Goal: Complete application form

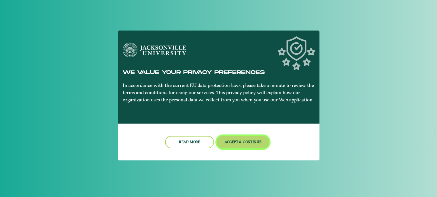
click at [248, 142] on button "Accept & Continue" at bounding box center [243, 142] width 52 height 12
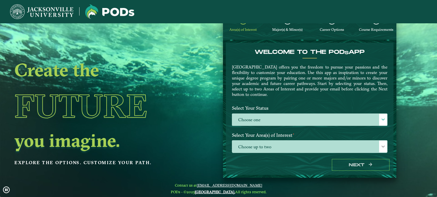
scroll to position [20, 0]
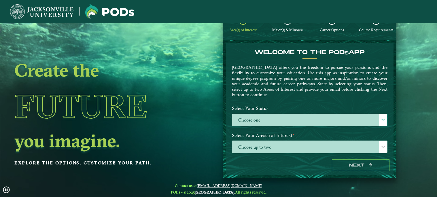
click at [347, 121] on label "Choose one" at bounding box center [309, 120] width 155 height 12
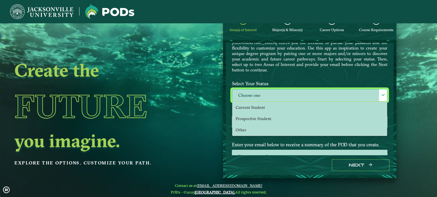
scroll to position [46, 0]
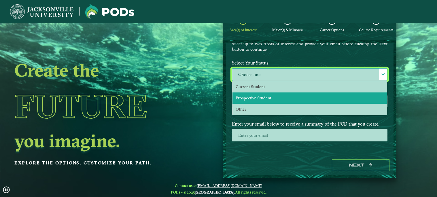
click at [307, 97] on li "Prospective Student" at bounding box center [310, 97] width 154 height 11
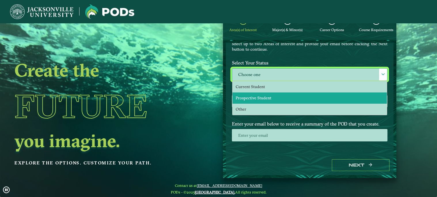
select select "[object Object]"
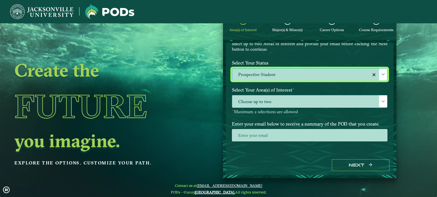
click at [341, 102] on span "Choose up to two" at bounding box center [309, 101] width 155 height 12
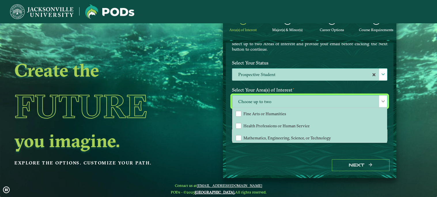
scroll to position [38, 0]
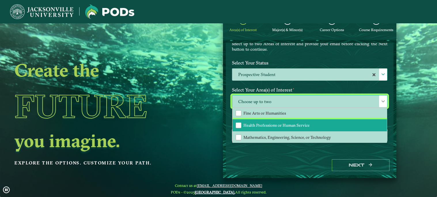
click at [320, 122] on li "Health Professions or Human Service" at bounding box center [310, 125] width 154 height 12
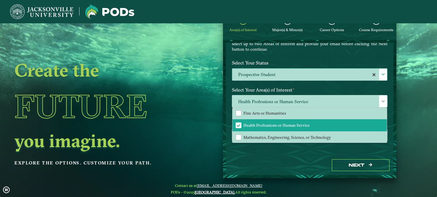
click at [420, 101] on ngx-dashboard "Create the Future you imagine. Explore the options. Customize your path. 1 Area…" at bounding box center [218, 94] width 437 height 170
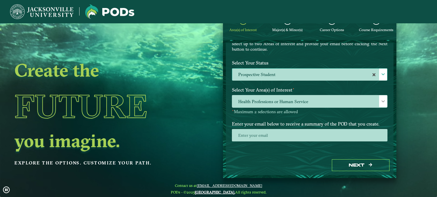
scroll to position [23, 0]
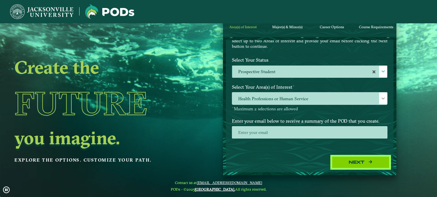
click at [363, 166] on button "Next" at bounding box center [361, 162] width 58 height 12
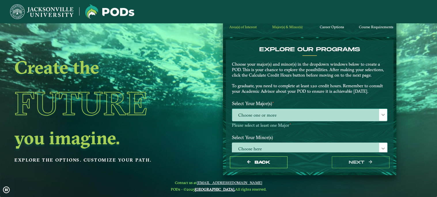
click at [351, 115] on span "Choose one or more" at bounding box center [309, 115] width 155 height 12
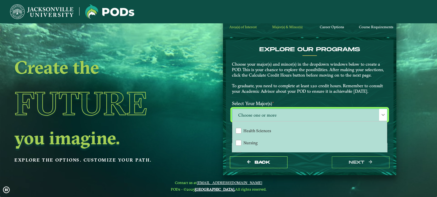
scroll to position [12, 0]
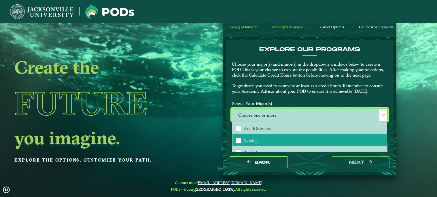
click at [331, 140] on li "Nursing" at bounding box center [310, 140] width 154 height 12
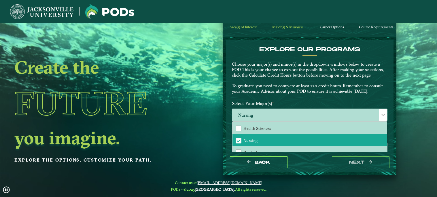
click at [415, 142] on ngx-dashboard "Create the Future you imagine. Explore the options. Customize your path. Area(s…" at bounding box center [218, 91] width 437 height 170
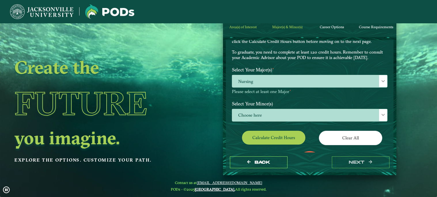
scroll to position [34, 0]
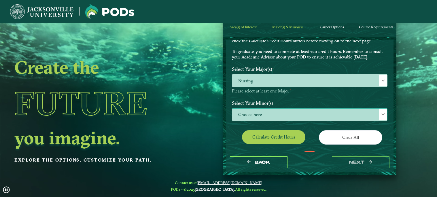
click at [342, 114] on span "Choose here" at bounding box center [309, 115] width 155 height 12
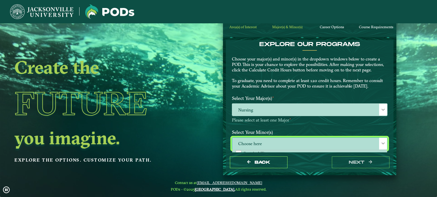
scroll to position [4, 0]
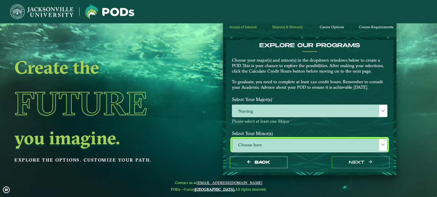
click at [405, 80] on ngx-dashboard "Create the Future you imagine. Explore the options. Customize your path. Area(s…" at bounding box center [218, 91] width 437 height 170
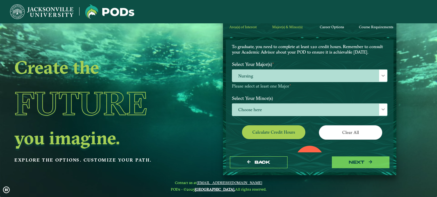
scroll to position [41, 0]
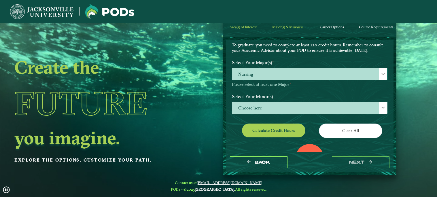
click at [359, 72] on span "Nursing" at bounding box center [309, 74] width 155 height 12
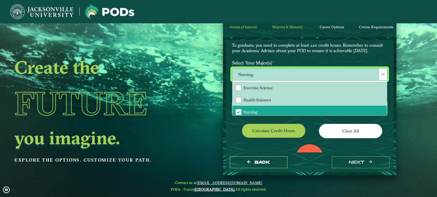
scroll to position [44, 0]
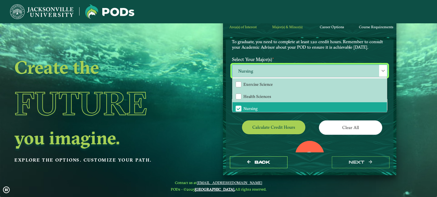
click at [386, 143] on div "0 Total Credit Hours" at bounding box center [310, 165] width 164 height 49
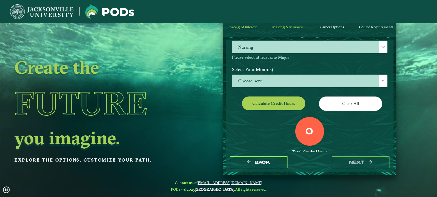
scroll to position [88, 0]
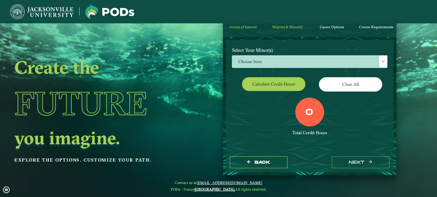
click at [284, 84] on button "Calculate credit hours" at bounding box center [273, 84] width 63 height 14
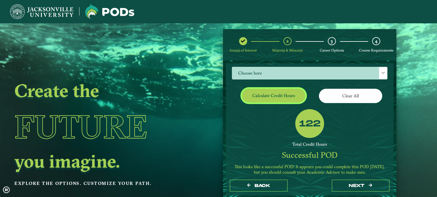
scroll to position [109, 0]
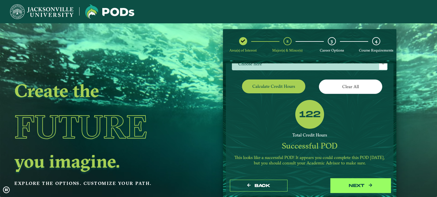
click at [360, 186] on button "next" at bounding box center [361, 186] width 58 height 12
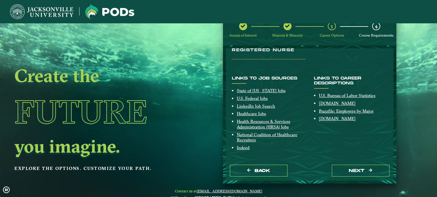
scroll to position [0, 0]
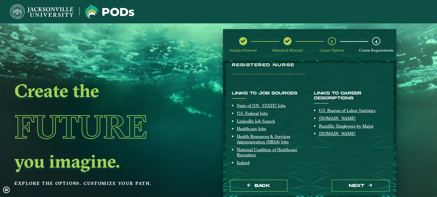
click at [40, 11] on img at bounding box center [41, 11] width 63 height 15
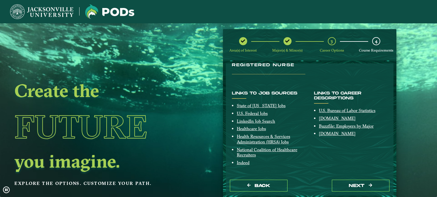
click at [37, 8] on img at bounding box center [41, 11] width 63 height 15
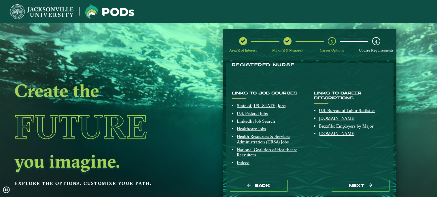
click at [32, 10] on img at bounding box center [41, 11] width 63 height 15
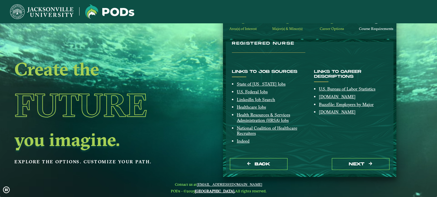
scroll to position [23, 0]
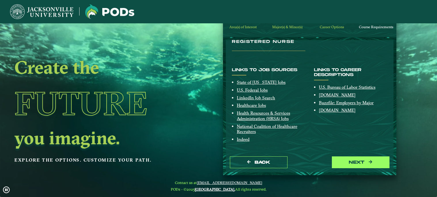
click at [368, 163] on button "next" at bounding box center [361, 162] width 58 height 12
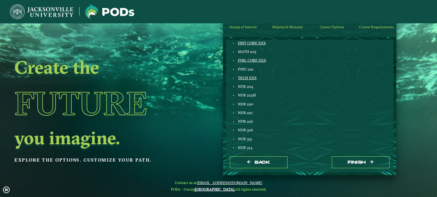
scroll to position [129, 0]
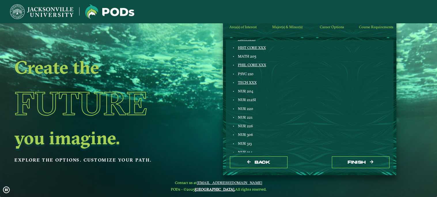
click at [31, 5] on img at bounding box center [41, 11] width 63 height 15
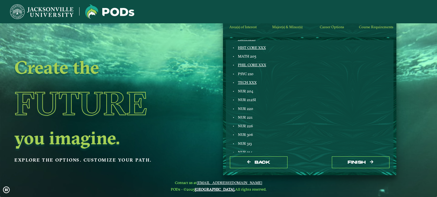
click at [31, 13] on img at bounding box center [41, 11] width 63 height 15
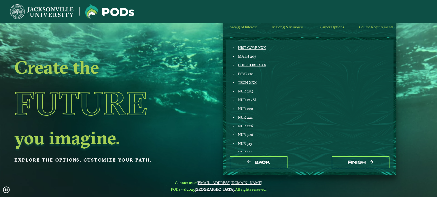
click at [38, 10] on img at bounding box center [41, 11] width 63 height 15
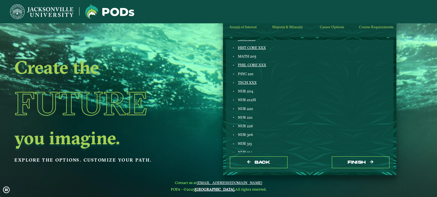
click at [47, 12] on img at bounding box center [41, 11] width 63 height 15
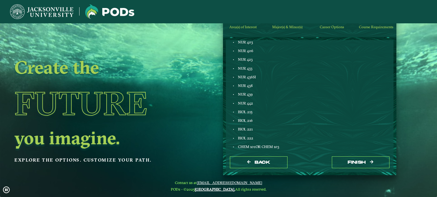
scroll to position [0, 0]
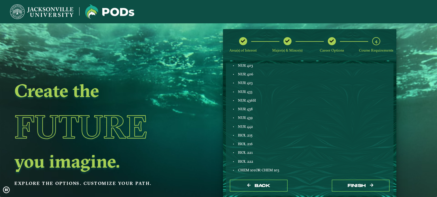
click at [116, 15] on img at bounding box center [109, 11] width 49 height 15
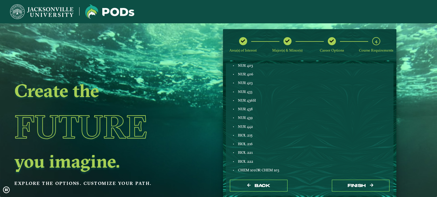
click at [118, 17] on img at bounding box center [109, 11] width 49 height 15
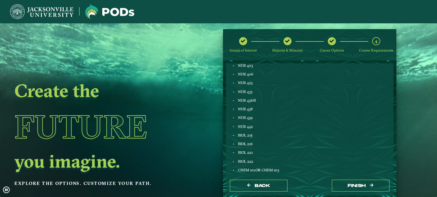
click at [119, 17] on img at bounding box center [109, 11] width 49 height 15
